Goal: Task Accomplishment & Management: Use online tool/utility

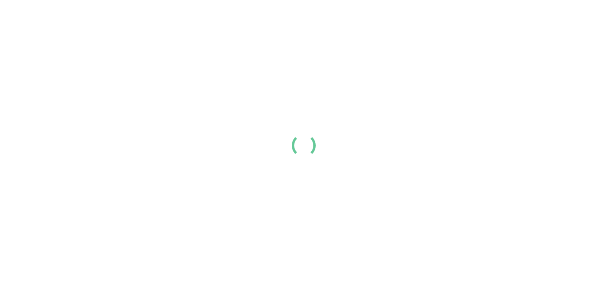
click at [194, 75] on div at bounding box center [303, 145] width 607 height 291
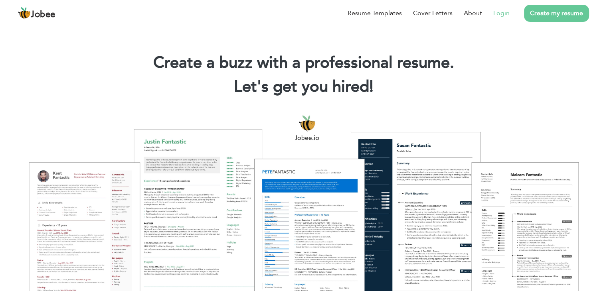
click at [503, 11] on link "Login" at bounding box center [501, 13] width 16 height 10
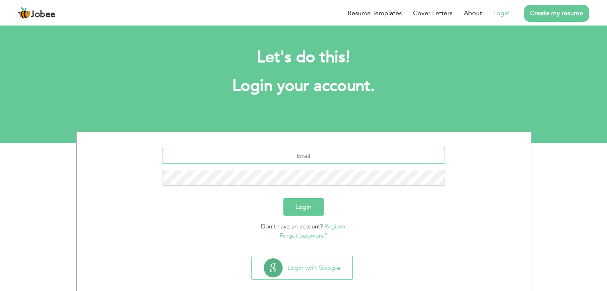
click at [327, 153] on input "text" at bounding box center [303, 156] width 283 height 16
type input "[EMAIL_ADDRESS][DOMAIN_NAME]"
click at [283, 198] on button "Login" at bounding box center [303, 207] width 40 height 18
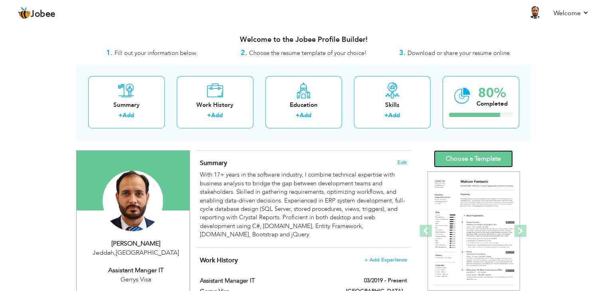
click at [464, 157] on link "Choose a Template" at bounding box center [473, 158] width 79 height 17
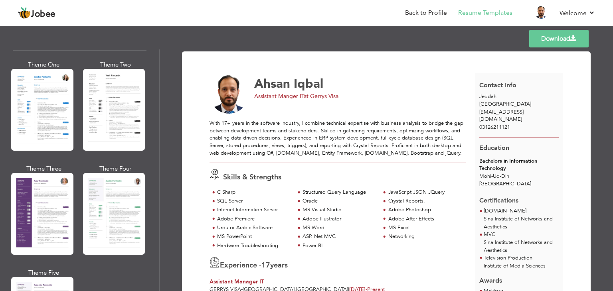
scroll to position [622, 0]
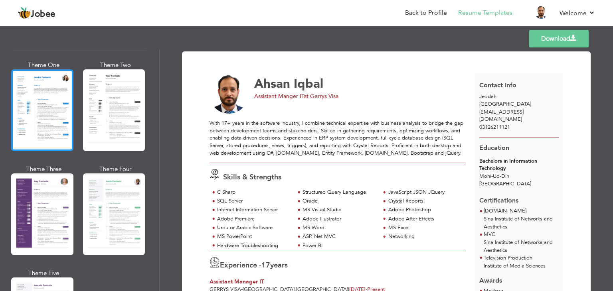
click at [35, 128] on div at bounding box center [42, 110] width 62 height 82
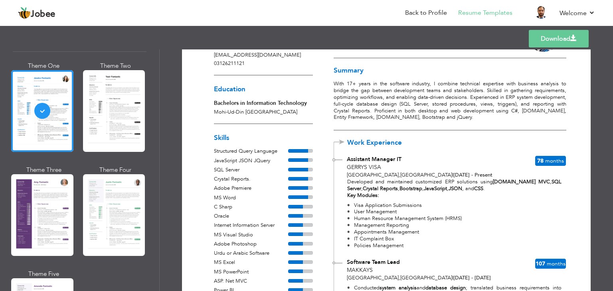
scroll to position [55, 0]
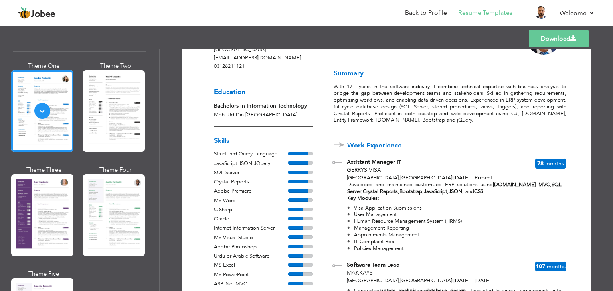
click at [555, 42] on link "Download" at bounding box center [559, 39] width 60 height 18
